Goal: Task Accomplishment & Management: Manage account settings

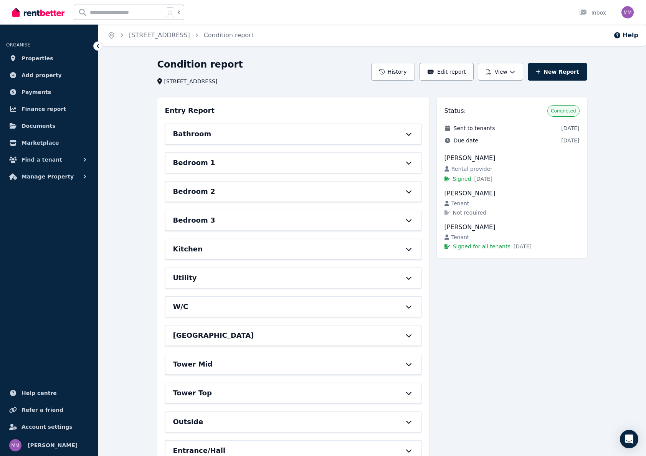
click at [265, 133] on div "Bathroom" at bounding box center [282, 134] width 219 height 11
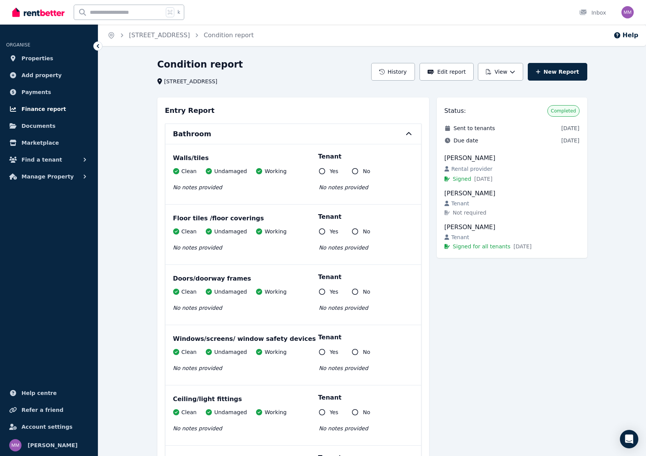
click at [38, 108] on span "Finance report" at bounding box center [44, 108] width 45 height 9
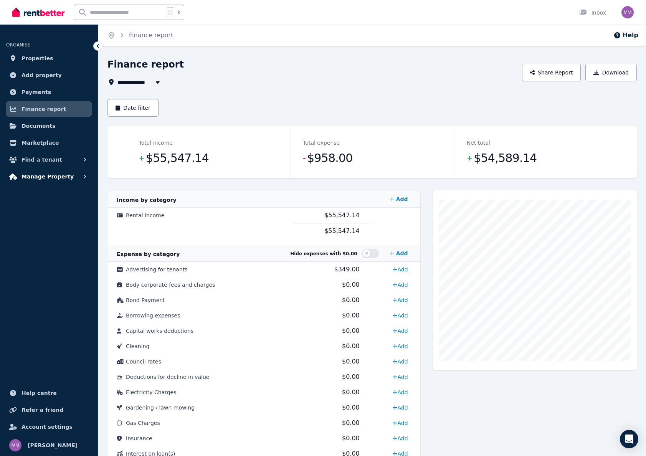
click at [58, 178] on span "Manage Property" at bounding box center [48, 176] width 52 height 9
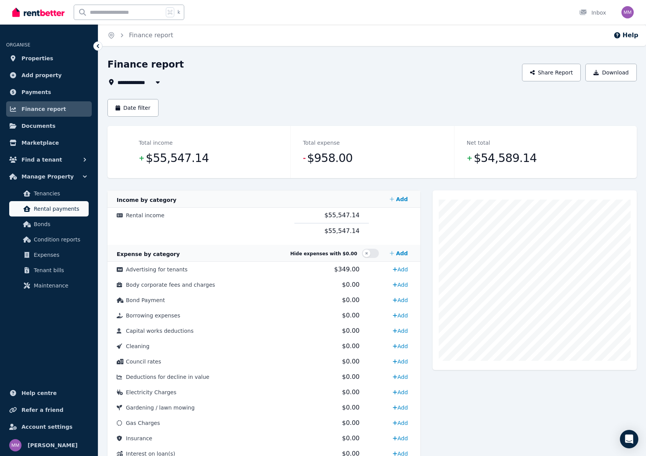
click at [54, 208] on span "Rental payments" at bounding box center [60, 208] width 52 height 9
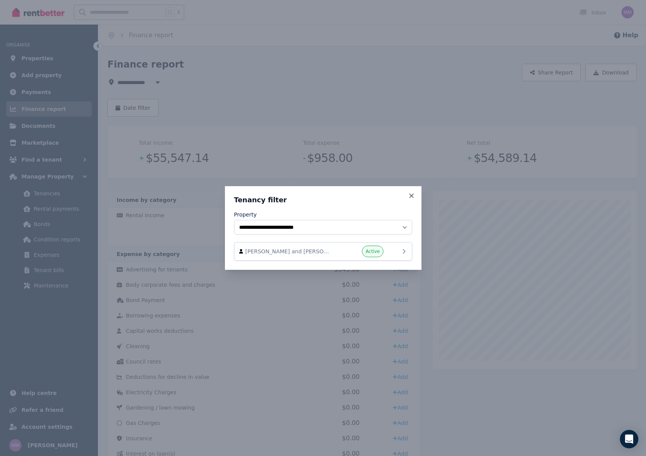
click at [391, 254] on div "Carla Murphy and Jaidyn Williams Active" at bounding box center [323, 252] width 168 height 12
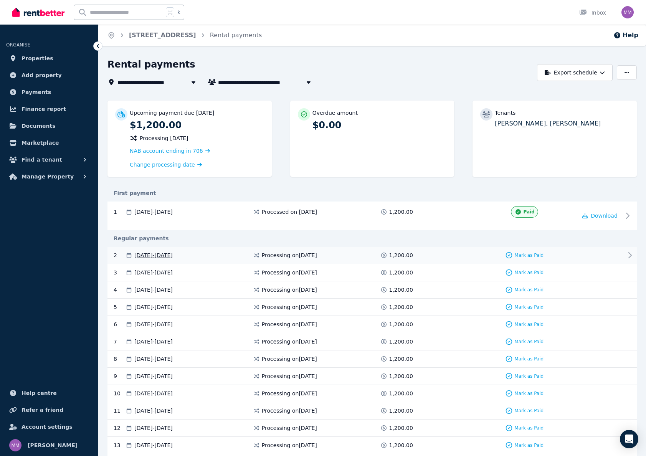
click at [316, 250] on div "2 25 Aug 2025 - 07 Sep 2025 Processing on 21 Aug 2025 1,200.00 Mark as Paid" at bounding box center [373, 255] width 530 height 17
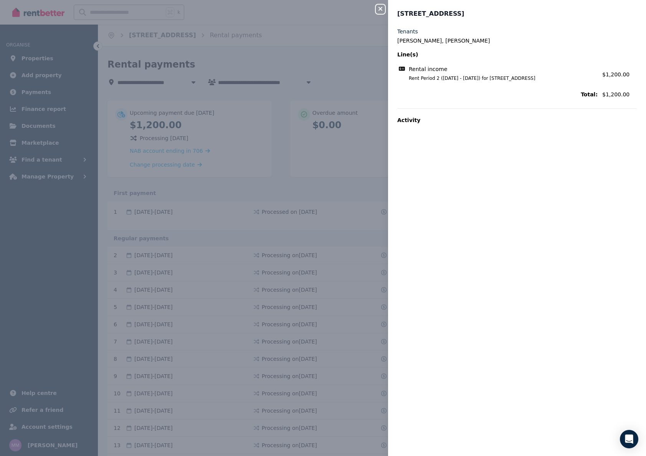
click at [383, 9] on icon "button" at bounding box center [380, 9] width 9 height 6
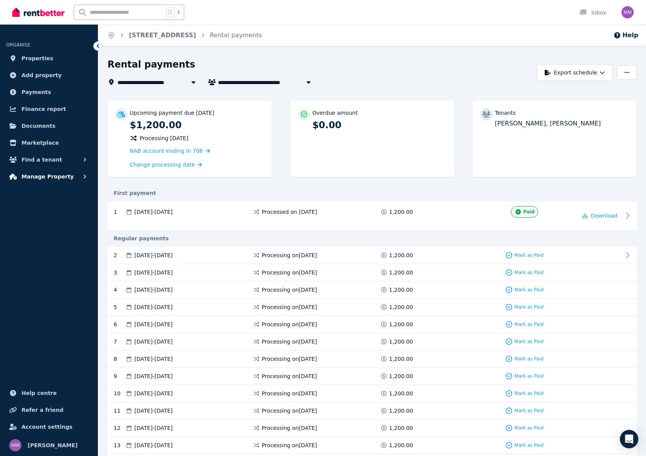
click at [57, 176] on span "Manage Property" at bounding box center [48, 176] width 52 height 9
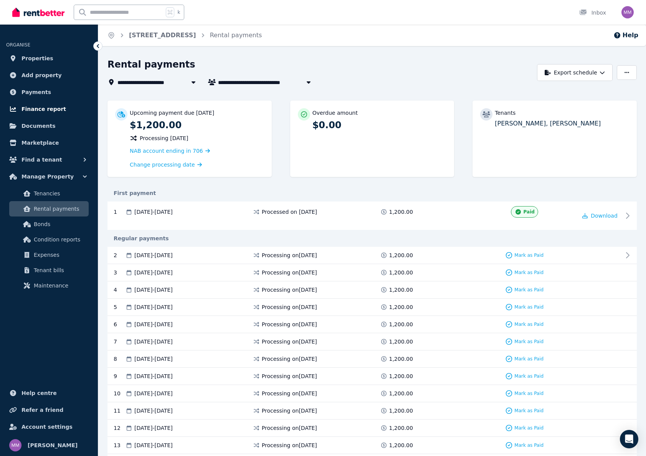
click at [53, 115] on link "Finance report" at bounding box center [49, 108] width 86 height 15
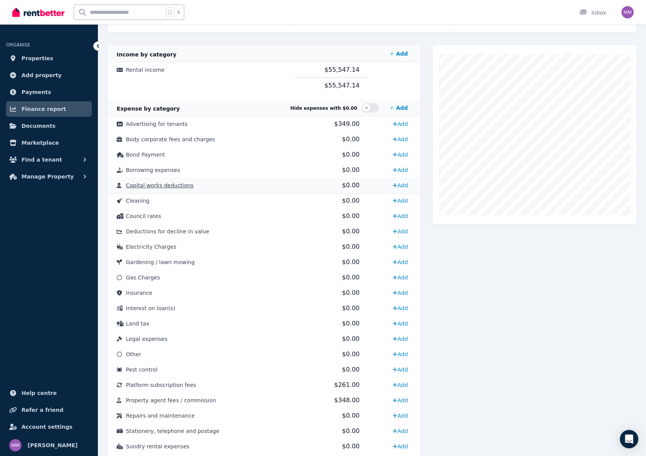
scroll to position [216, 0]
